Goal: Information Seeking & Learning: Learn about a topic

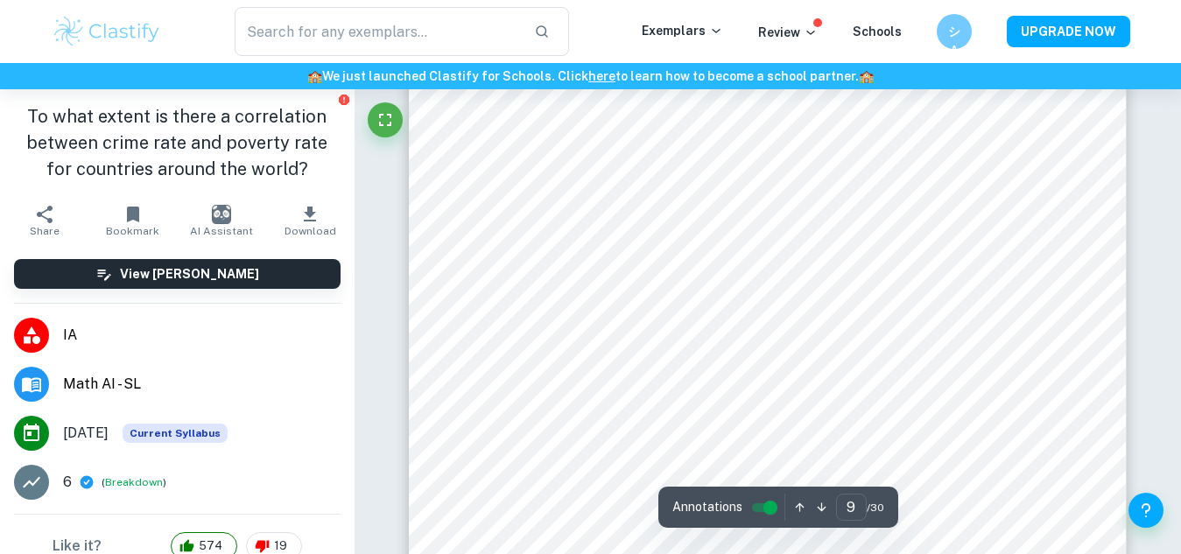
scroll to position [8280, 0]
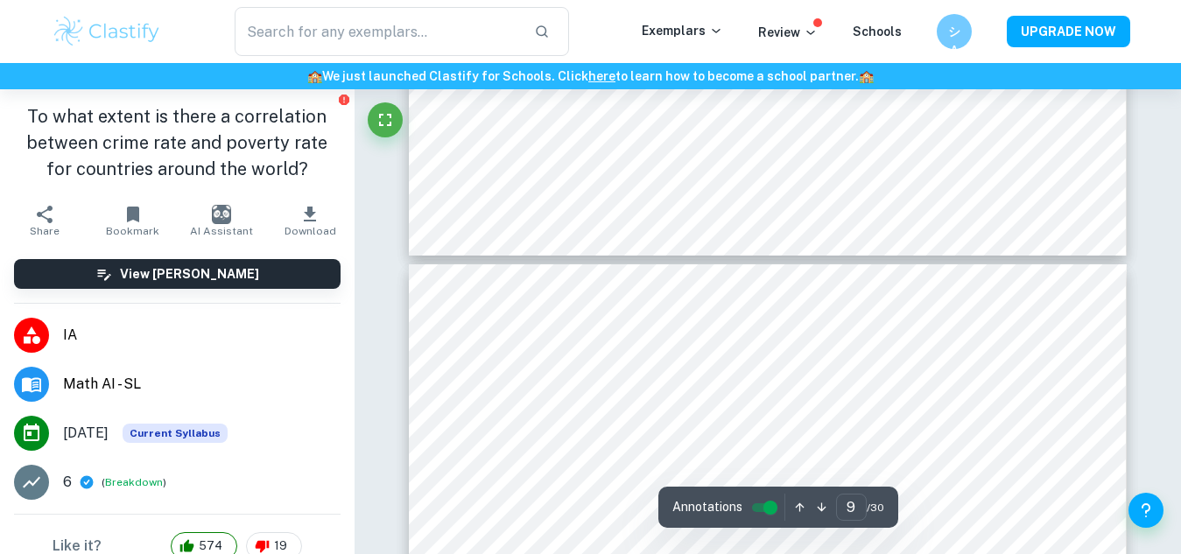
type input "10"
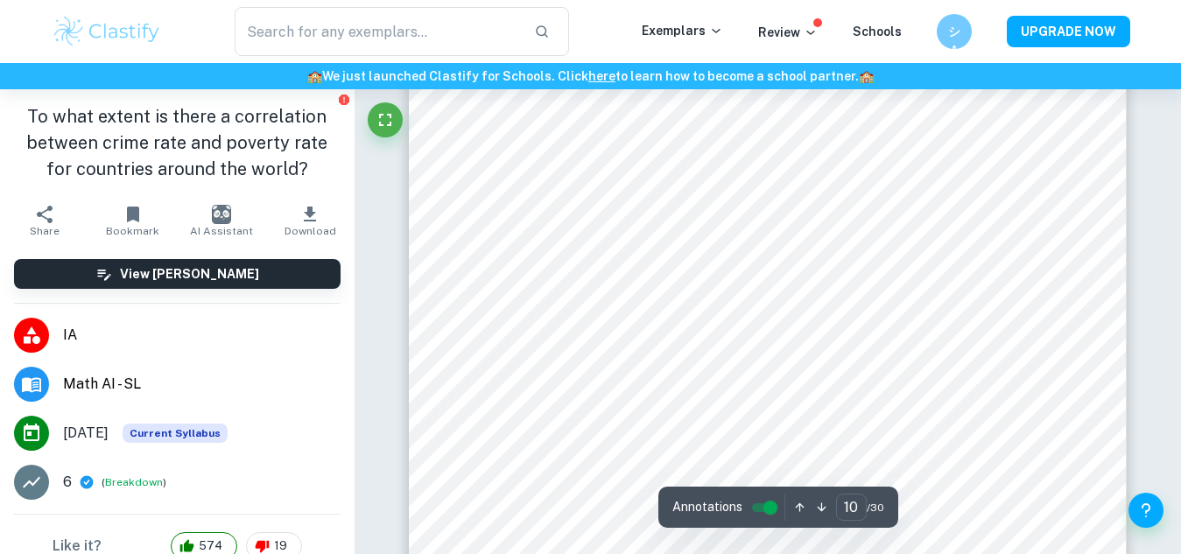
scroll to position [9156, 0]
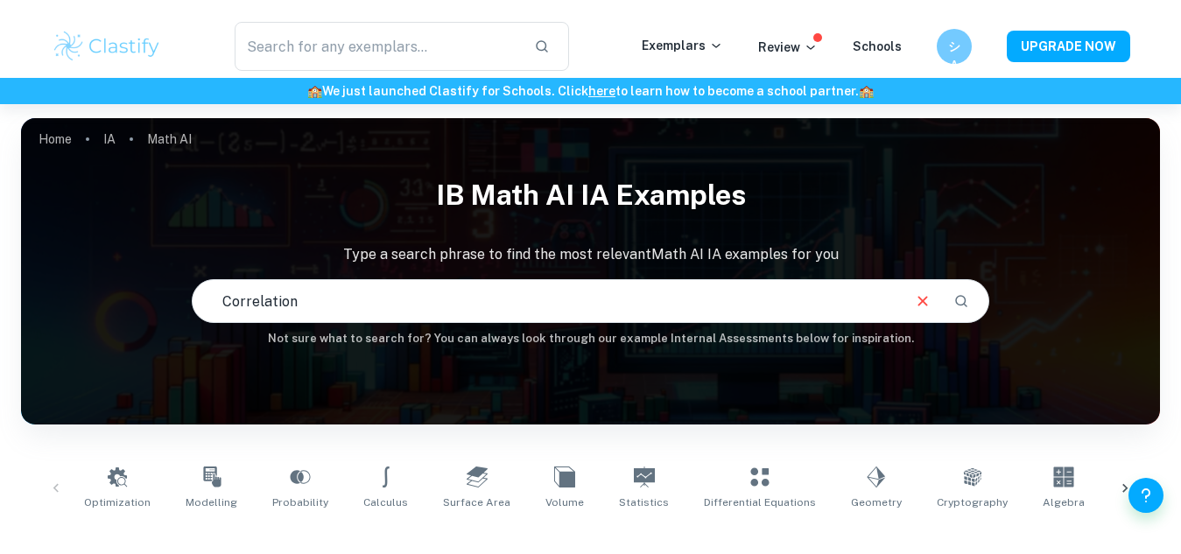
scroll to position [0, 354]
